Goal: Transaction & Acquisition: Purchase product/service

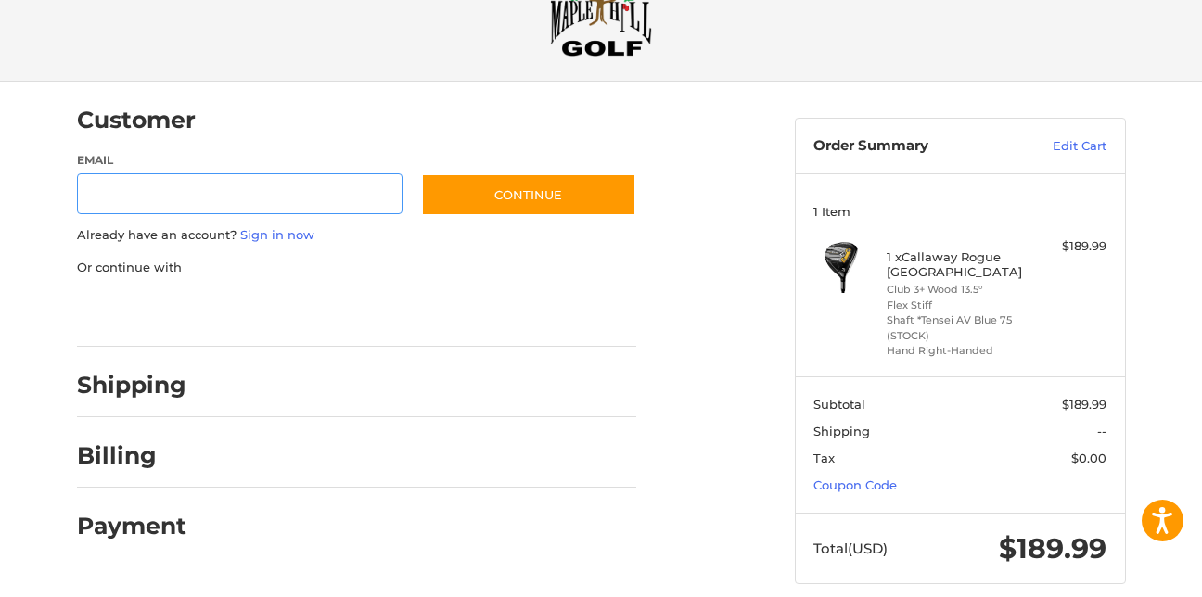
scroll to position [90, 0]
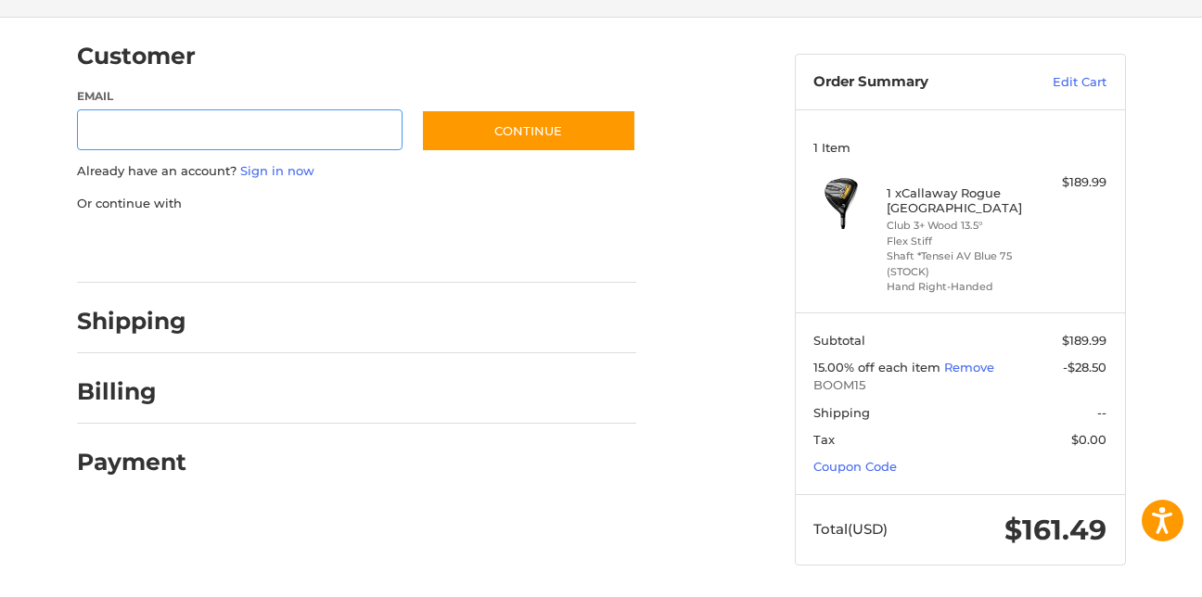
scroll to position [135, 0]
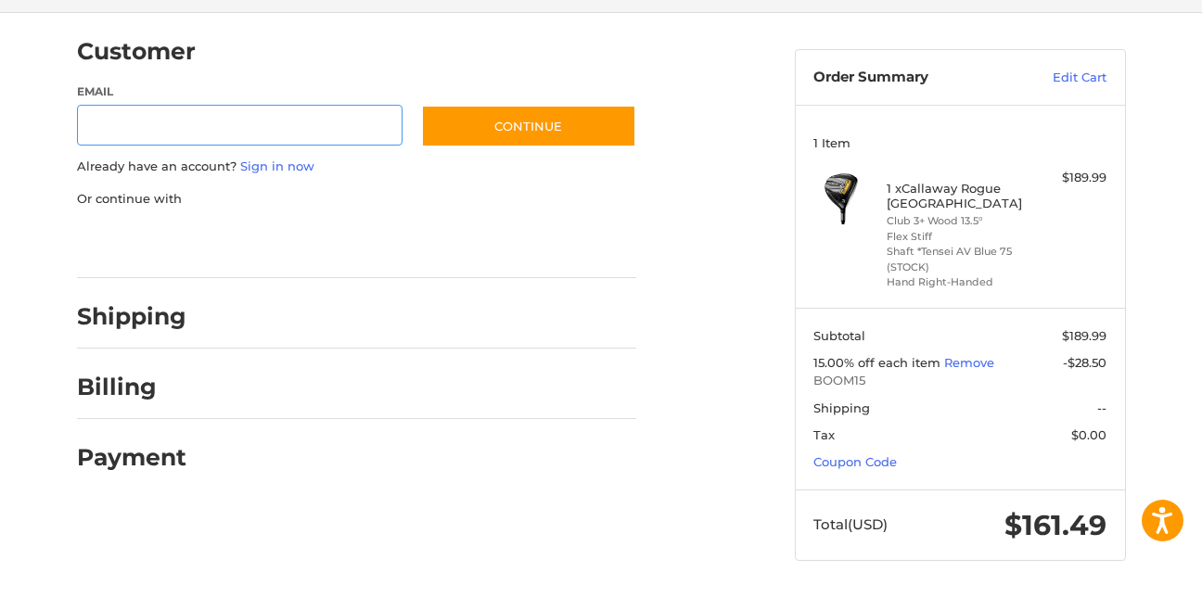
click at [0, 597] on div at bounding box center [0, 597] width 0 height 0
click at [1066, 81] on link "Edit Cart" at bounding box center [1060, 78] width 94 height 19
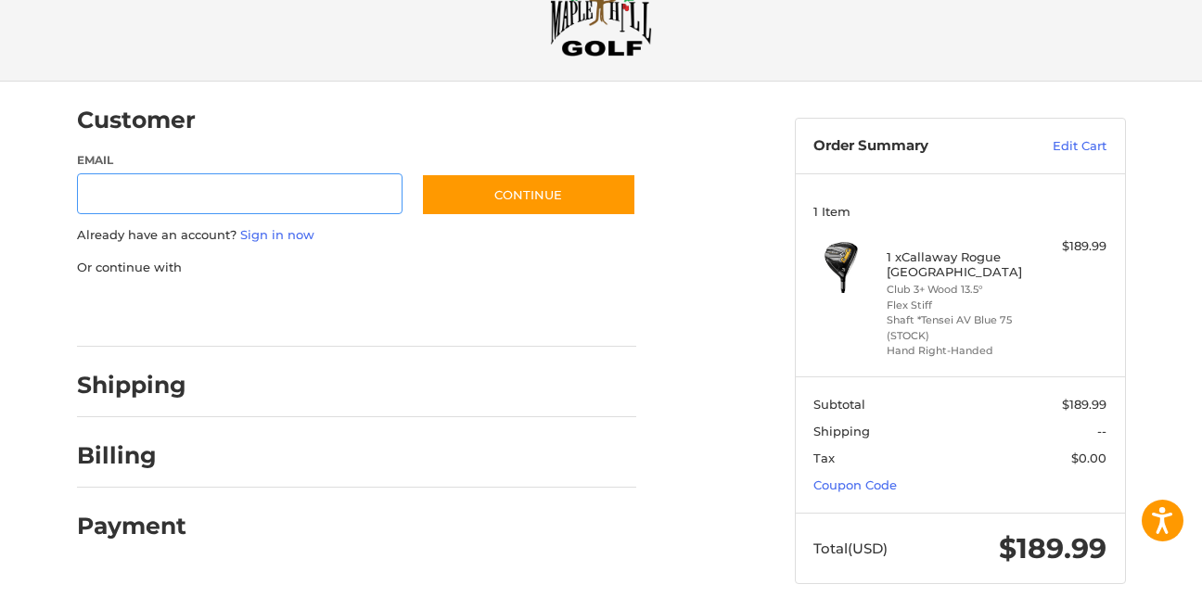
scroll to position [90, 0]
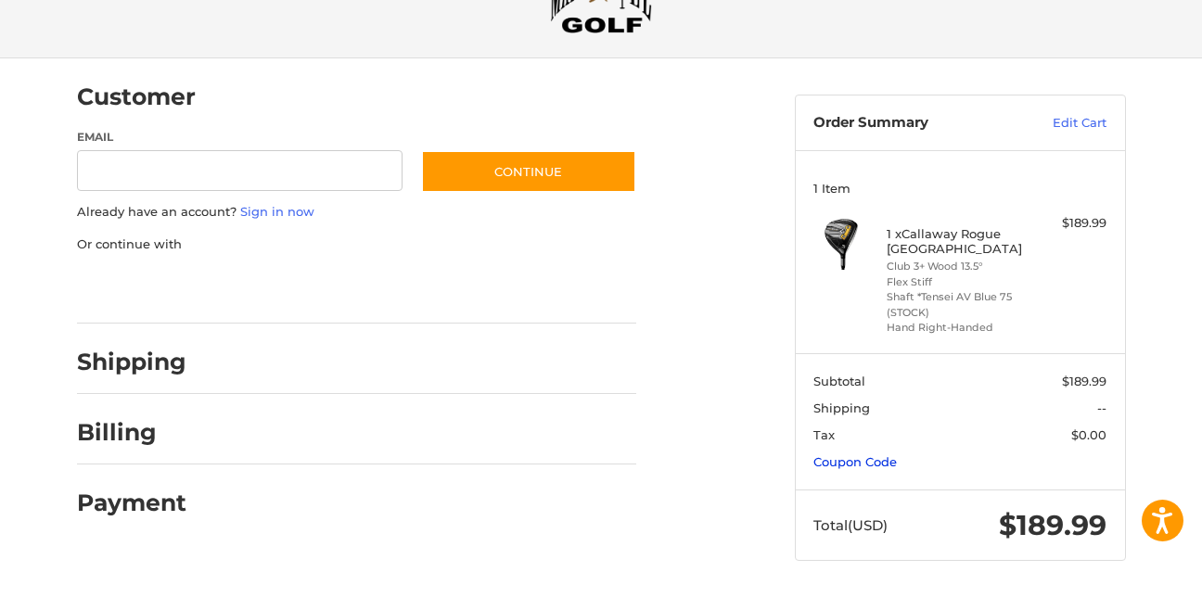
click at [872, 460] on link "Coupon Code" at bounding box center [855, 462] width 83 height 15
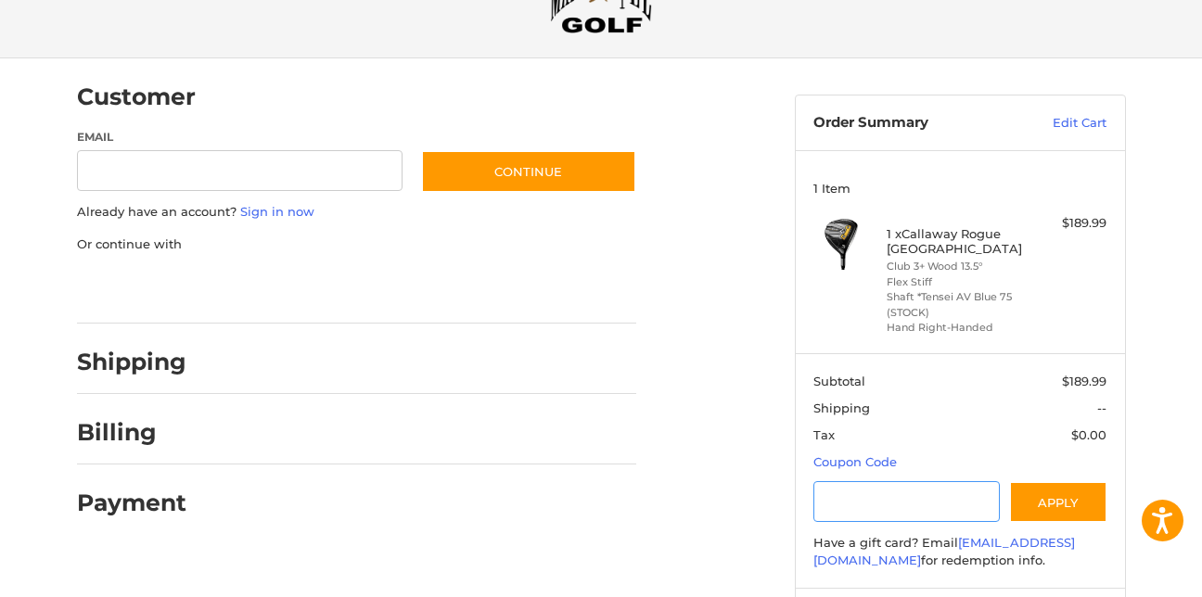
click at [891, 507] on input "Gift Certificate or Coupon Code" at bounding box center [907, 502] width 186 height 42
type input "*******"
click at [1066, 500] on button "Apply" at bounding box center [1058, 502] width 98 height 42
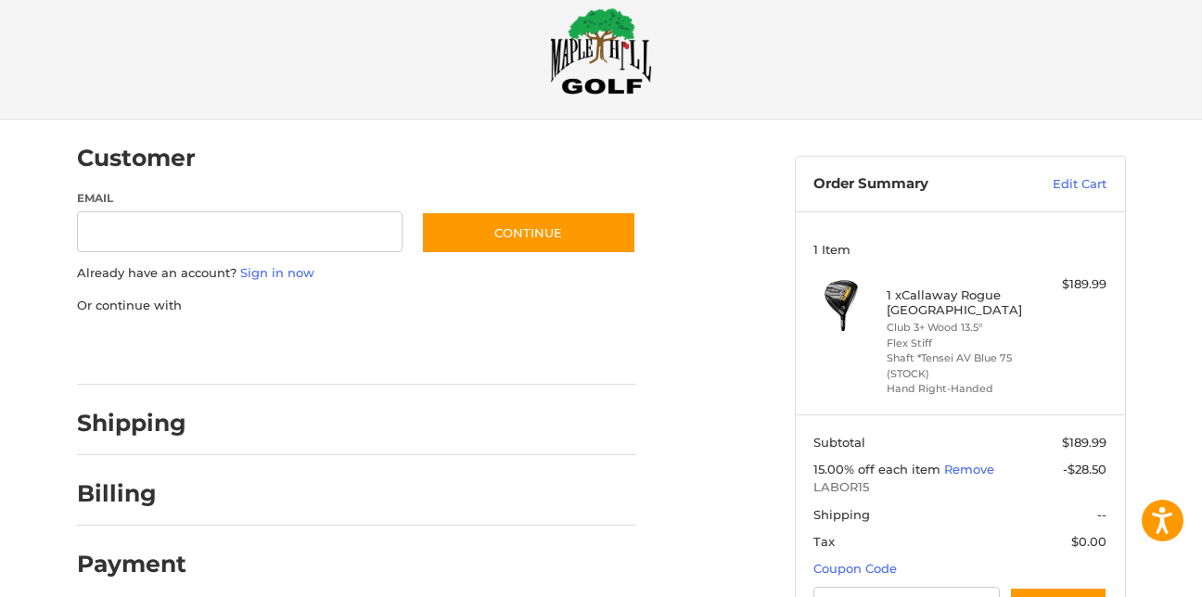
scroll to position [11, 0]
